Goal: Transaction & Acquisition: Purchase product/service

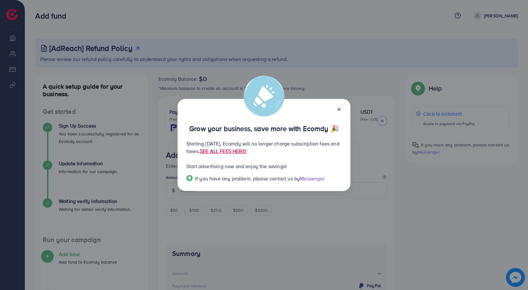
click at [339, 107] on icon at bounding box center [339, 109] width 5 height 5
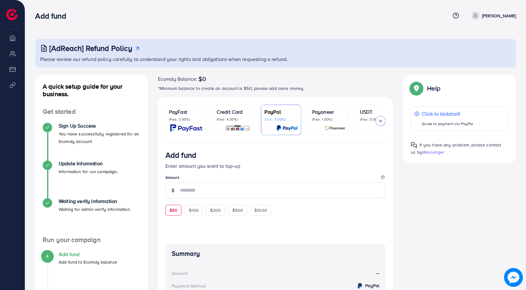
click at [174, 213] on span "$50" at bounding box center [174, 210] width 8 height 6
type input "**"
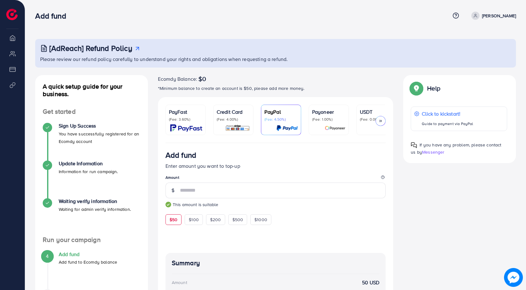
click at [243, 117] on p "(Fee: 4.00%)" at bounding box center [233, 119] width 33 height 5
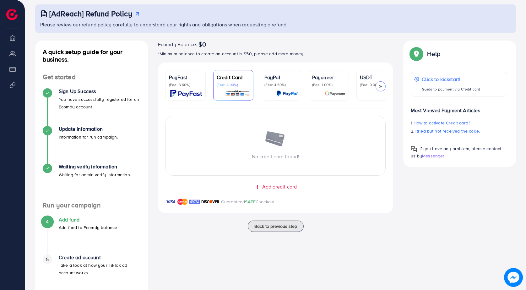
scroll to position [35, 0]
click at [379, 84] on icon at bounding box center [381, 86] width 4 height 4
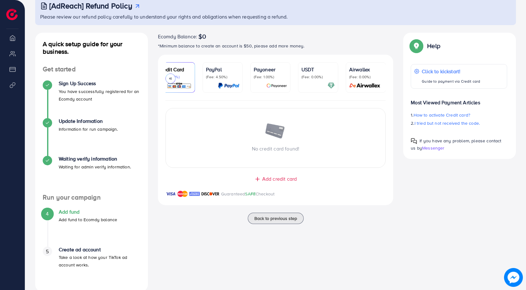
scroll to position [54, 0]
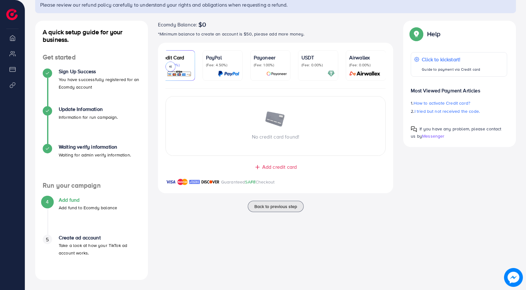
click at [273, 165] on span "Add credit card" at bounding box center [279, 166] width 35 height 7
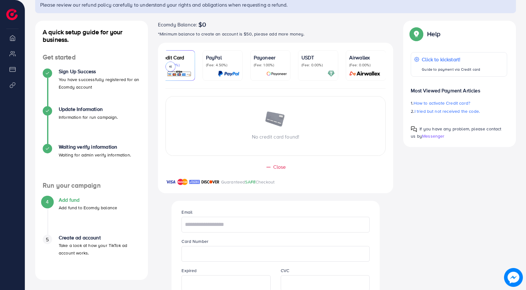
drag, startPoint x: 526, startPoint y: 217, endPoint x: 521, endPoint y: 261, distance: 44.9
click at [521, 261] on div "[AdReach] Refund Policy Please review our refund policy carefully to understand…" at bounding box center [275, 168] width 501 height 445
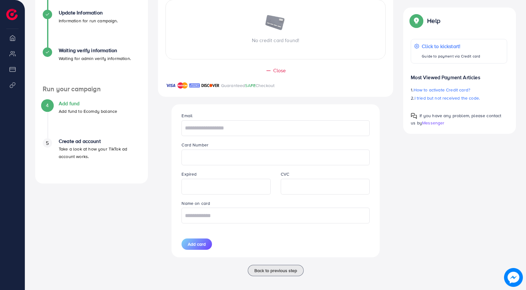
scroll to position [156, 0]
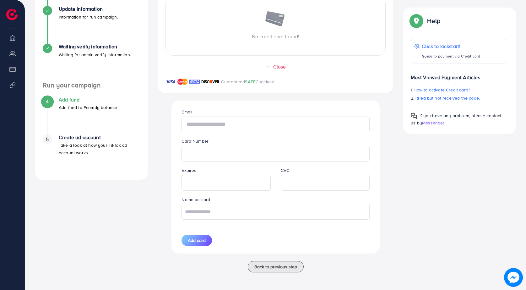
click at [272, 122] on input "text" at bounding box center [276, 125] width 188 height 16
click at [271, 108] on div "Email" at bounding box center [276, 120] width 198 height 24
